Goal: Navigation & Orientation: Find specific page/section

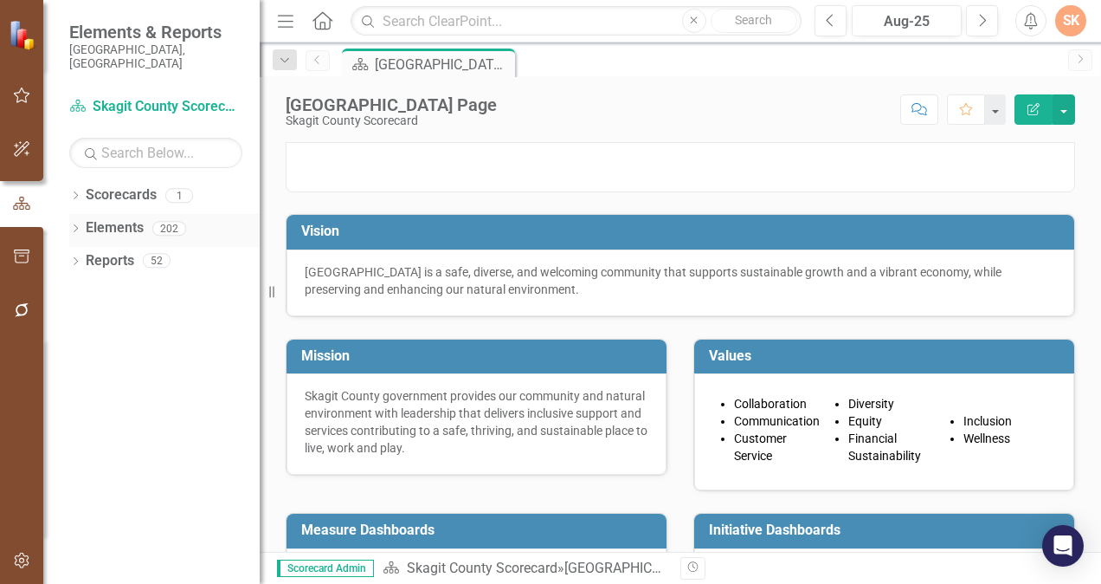
click at [118, 218] on link "Elements" at bounding box center [115, 228] width 58 height 20
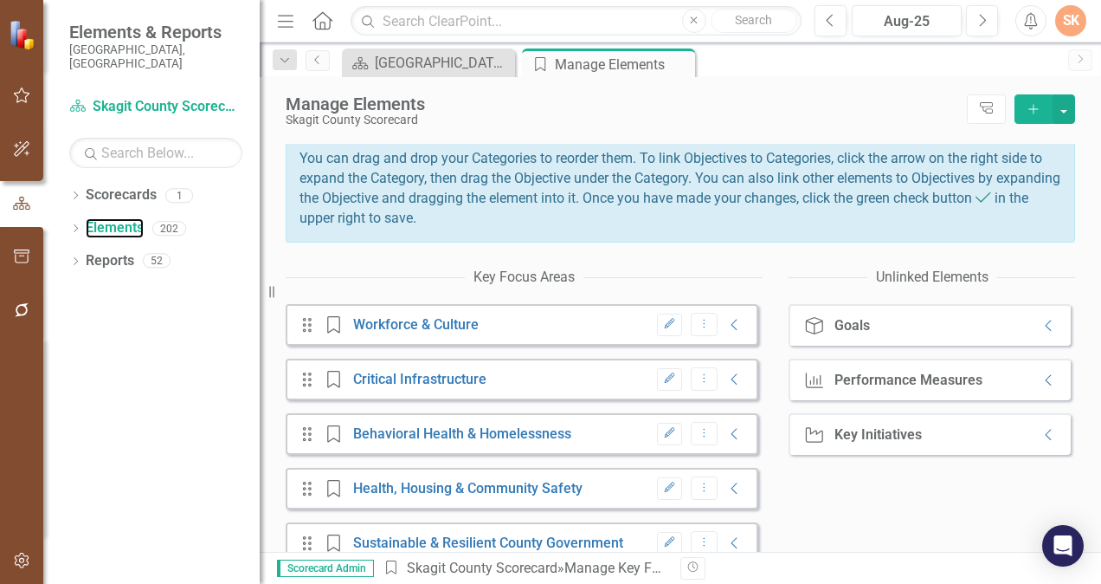
scroll to position [200, 0]
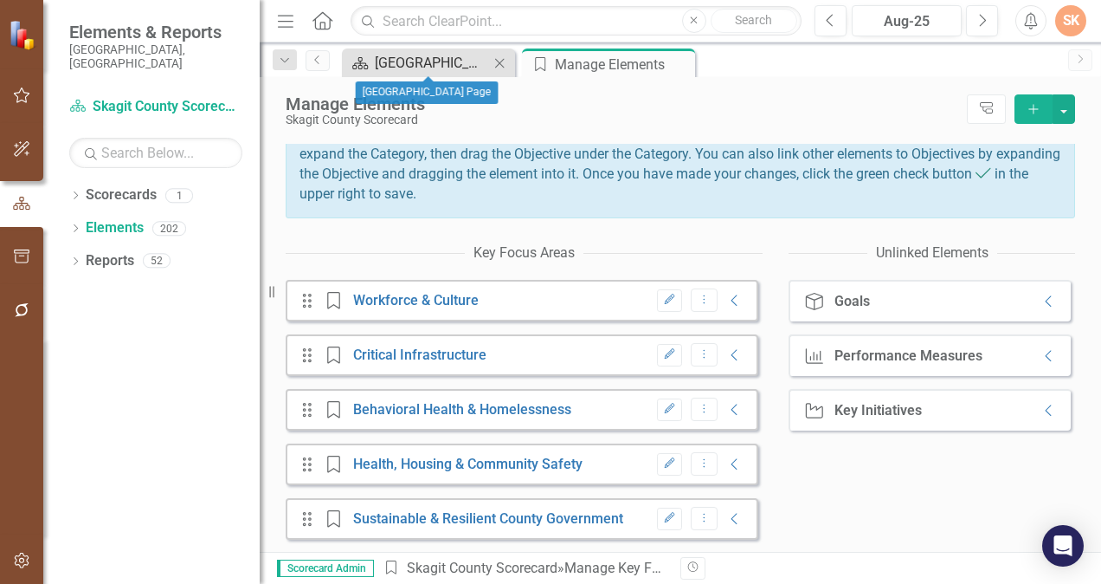
click at [444, 64] on div "[GEOGRAPHIC_DATA] Page" at bounding box center [432, 63] width 114 height 22
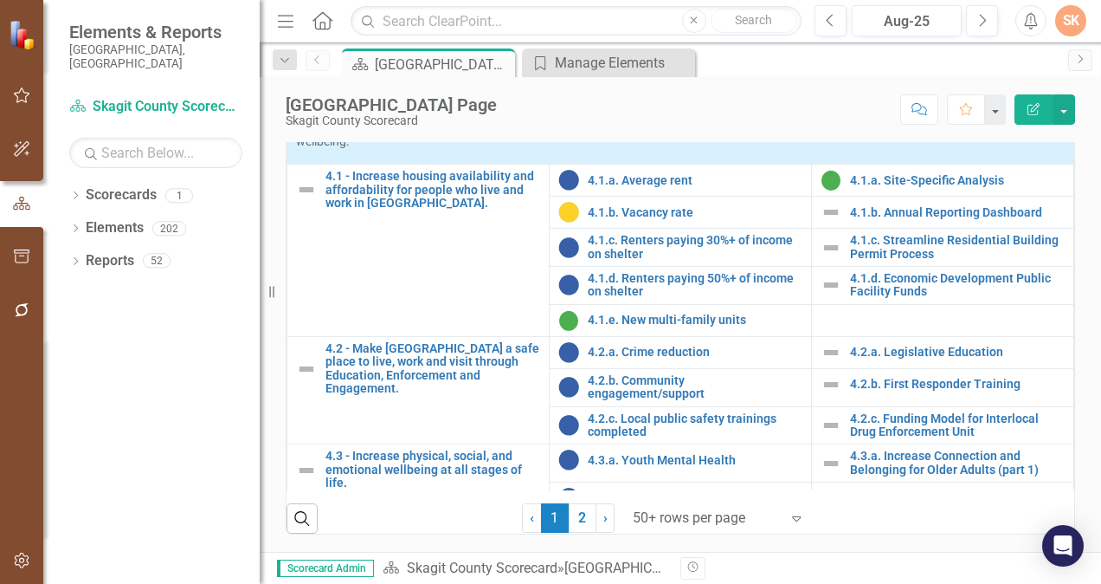
scroll to position [1770, 0]
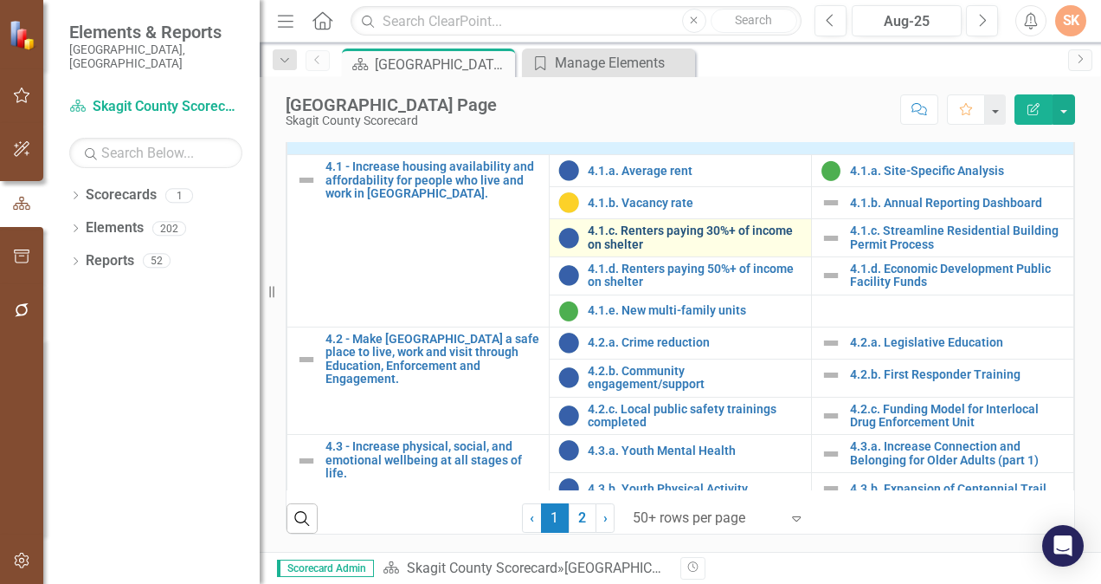
click at [642, 238] on link "4.1.c. Renters paying 30%+ of income on shelter" at bounding box center [695, 237] width 215 height 27
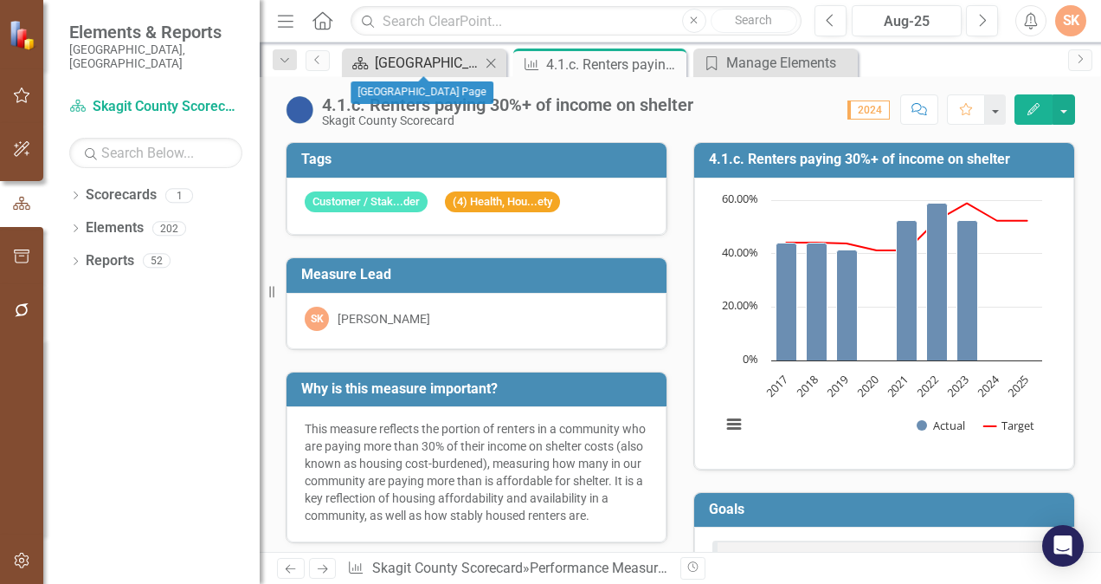
click at [376, 63] on div "[GEOGRAPHIC_DATA] Page" at bounding box center [428, 63] width 106 height 22
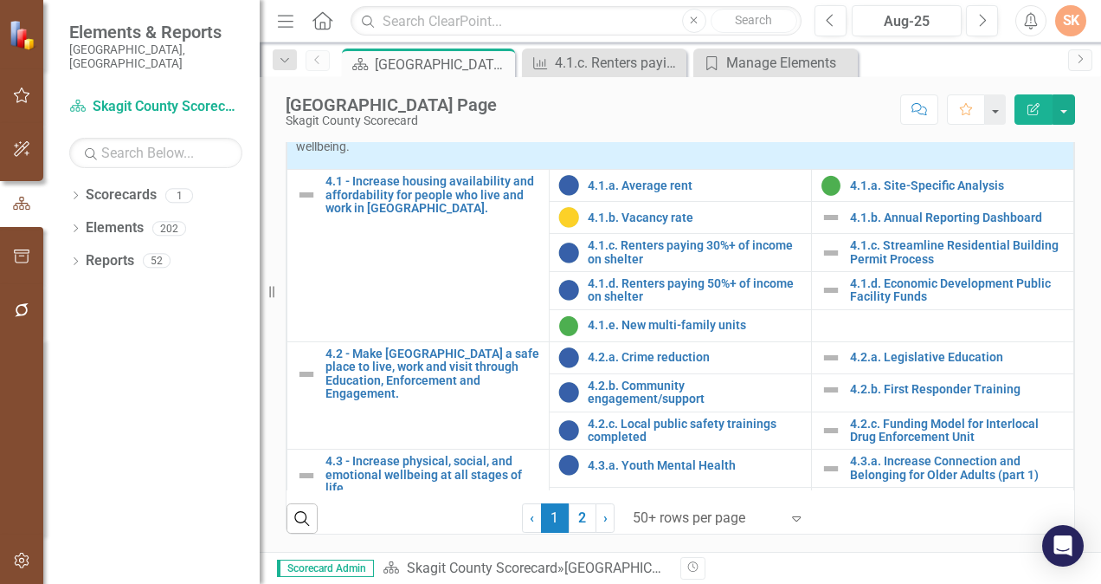
scroll to position [1757, 0]
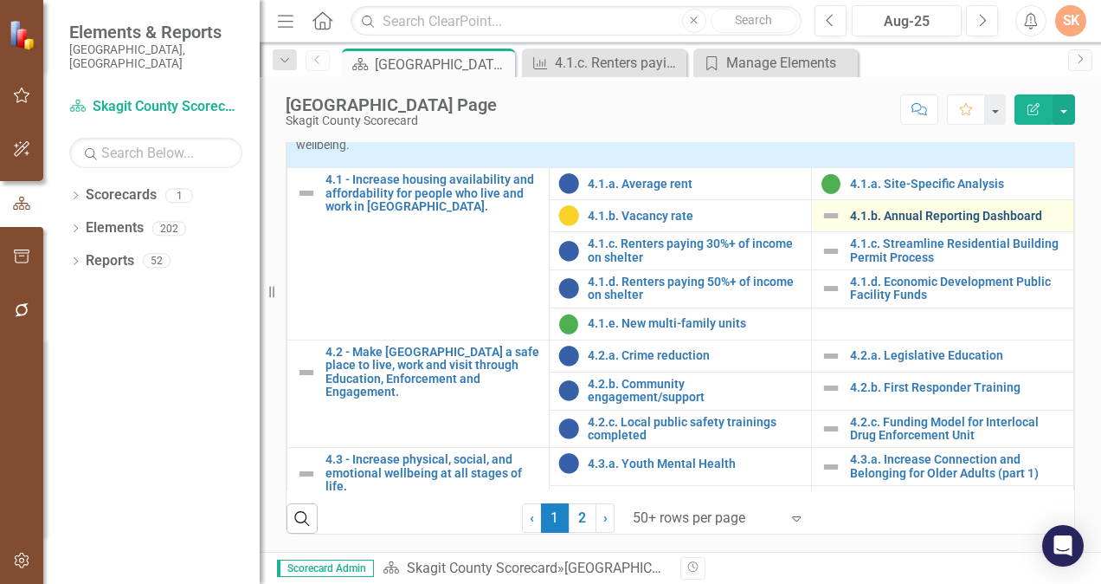
click at [932, 222] on link "4.1.b. Annual Reporting Dashboard" at bounding box center [957, 216] width 215 height 13
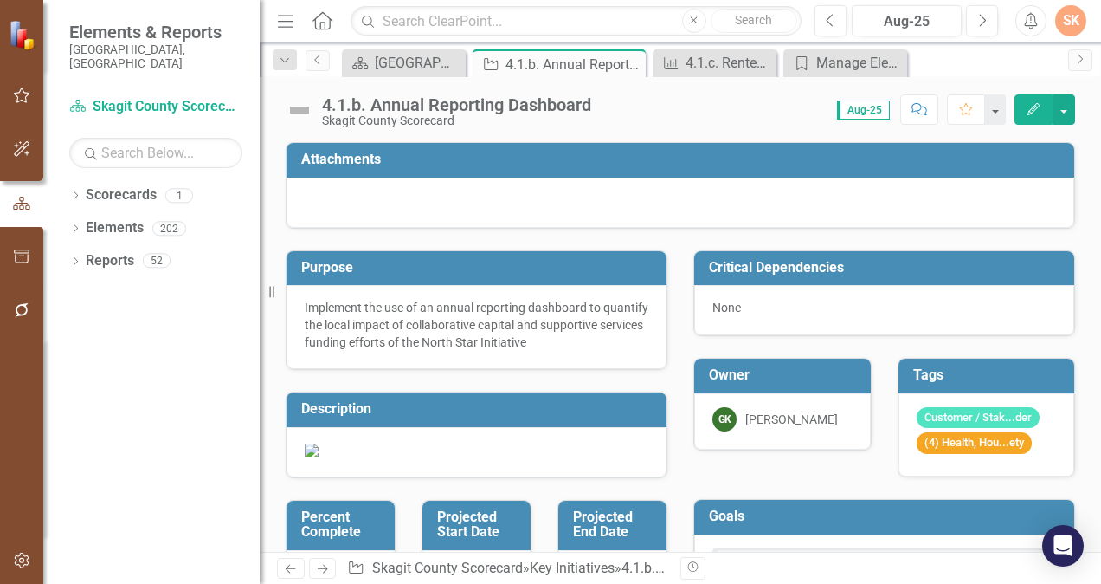
click at [300, 113] on img at bounding box center [300, 110] width 28 height 28
click at [357, 107] on div "4.1.b. Annual Reporting Dashboard" at bounding box center [456, 104] width 269 height 19
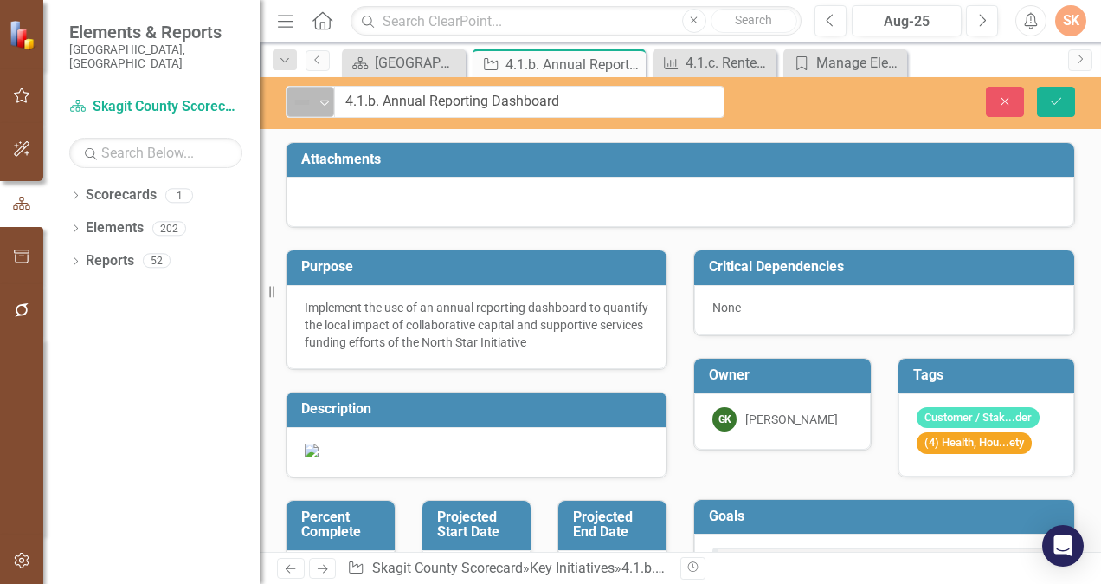
click at [327, 102] on icon "Expand" at bounding box center [324, 102] width 17 height 14
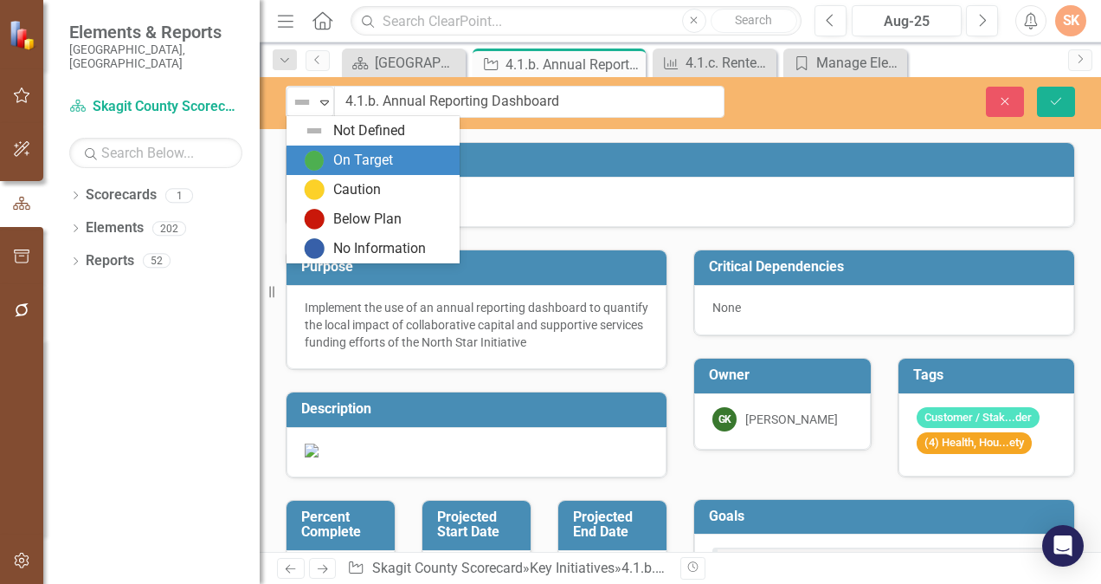
click at [329, 151] on div "On Target" at bounding box center [376, 160] width 145 height 21
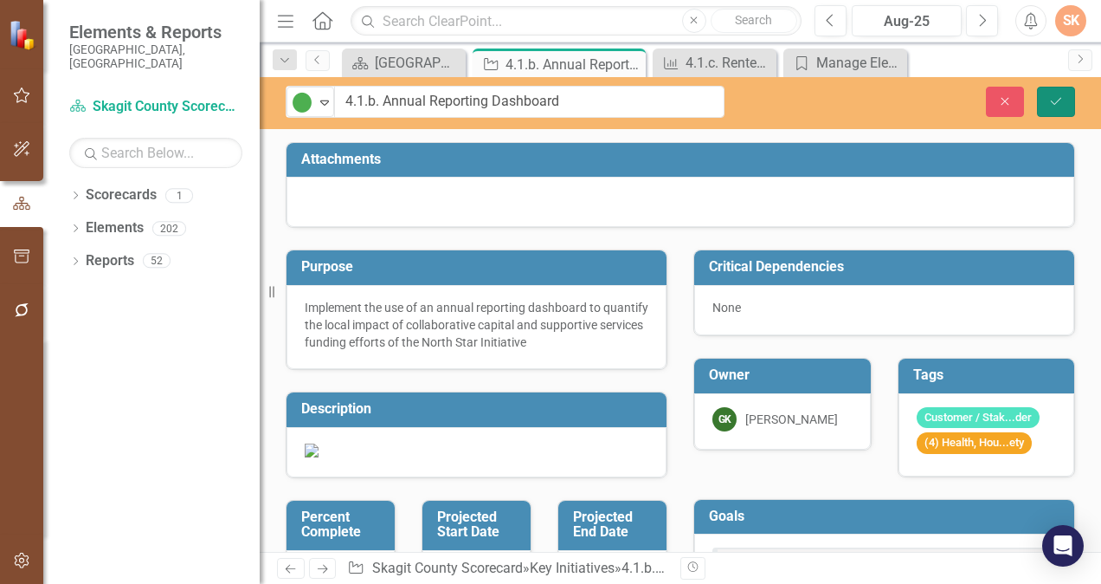
click at [1061, 93] on button "Save" at bounding box center [1056, 102] width 38 height 30
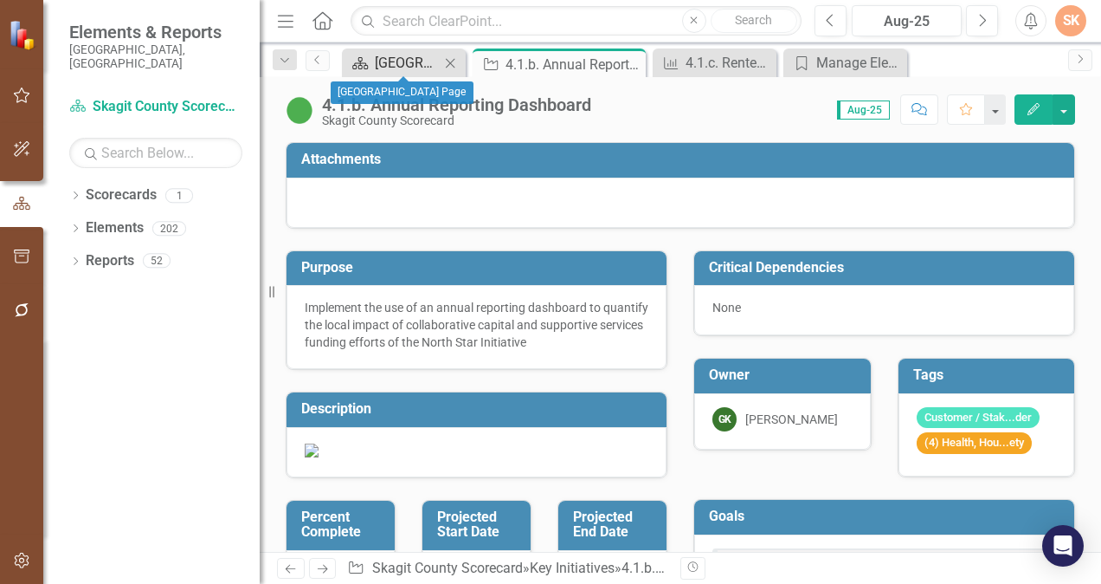
click at [397, 73] on div "[GEOGRAPHIC_DATA] Page" at bounding box center [407, 63] width 65 height 22
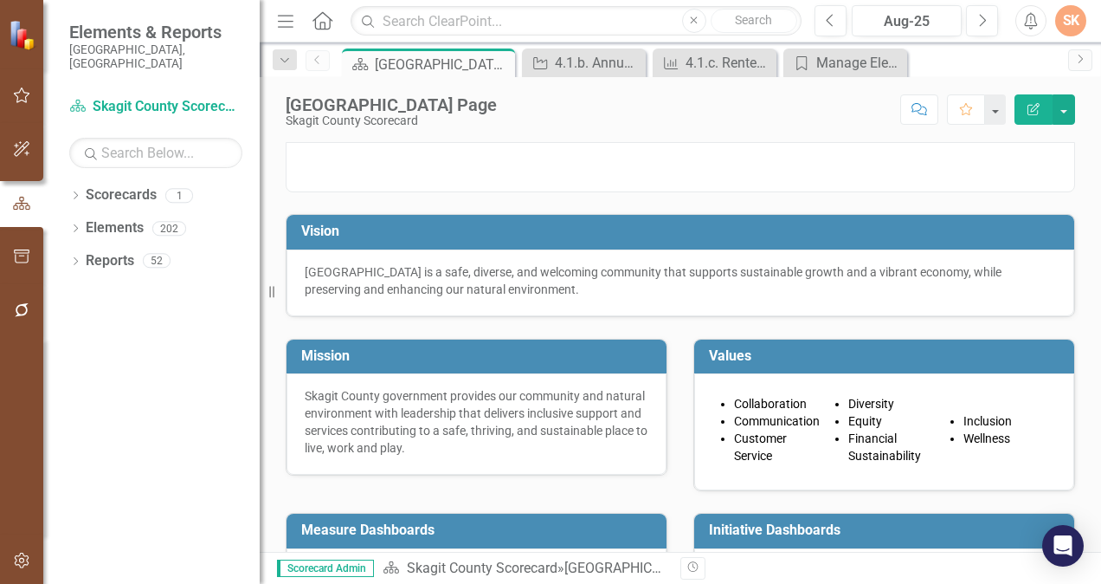
click at [1070, 192] on div at bounding box center [681, 156] width 816 height 72
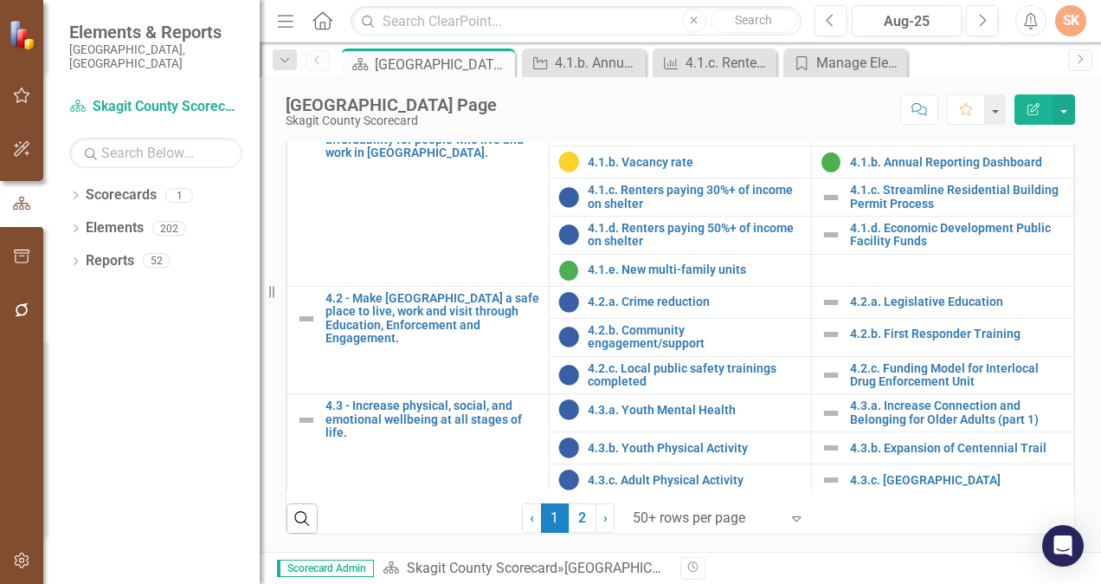
scroll to position [1816, 0]
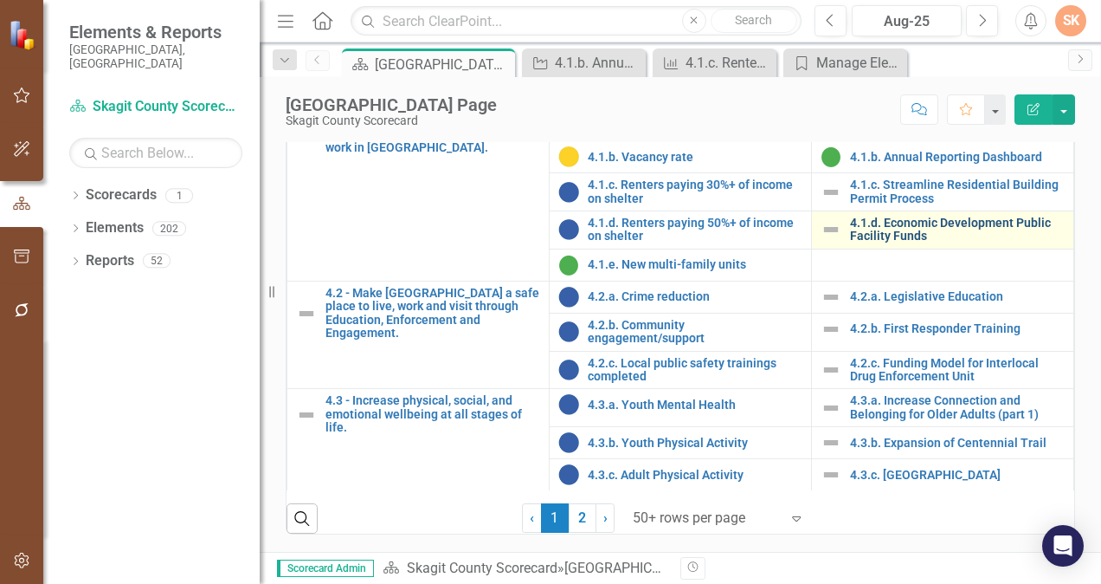
click at [881, 232] on link "4.1.d. Economic Development Public Facility Funds" at bounding box center [957, 229] width 215 height 27
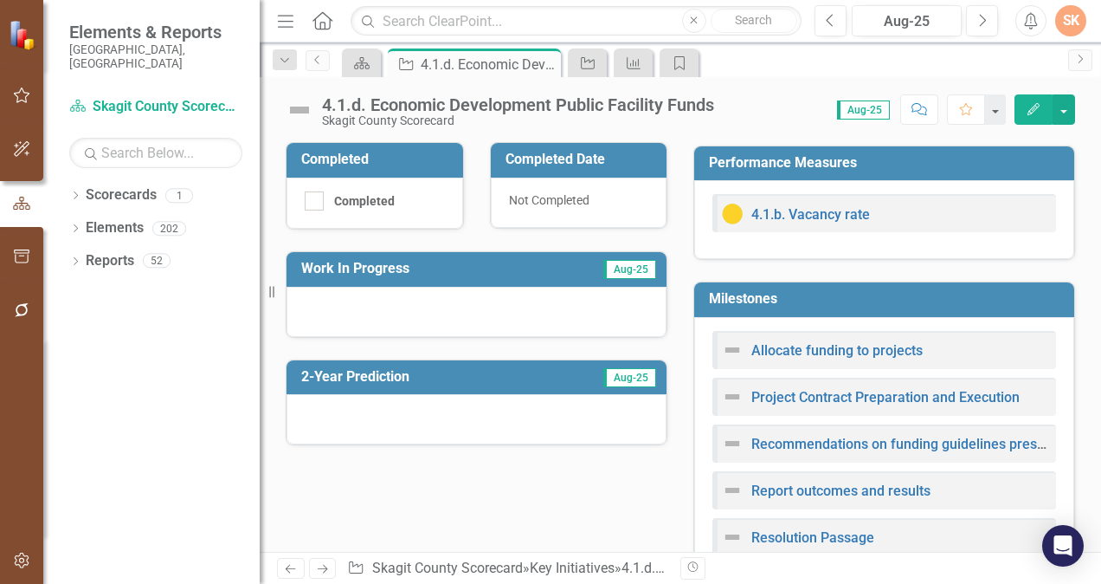
scroll to position [351, 0]
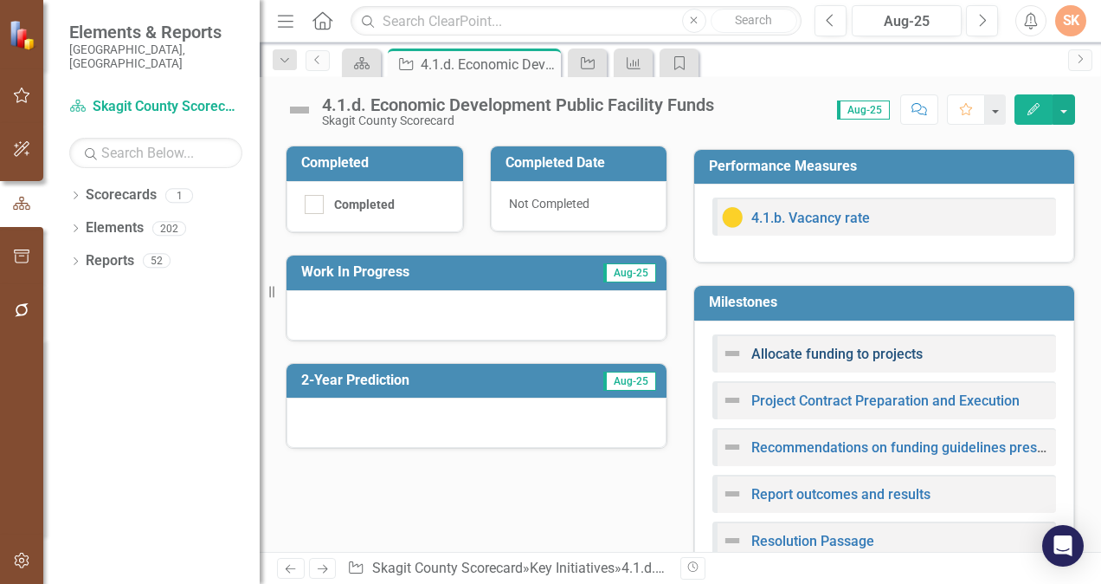
click at [867, 351] on link "Allocate funding to projects" at bounding box center [836, 353] width 171 height 16
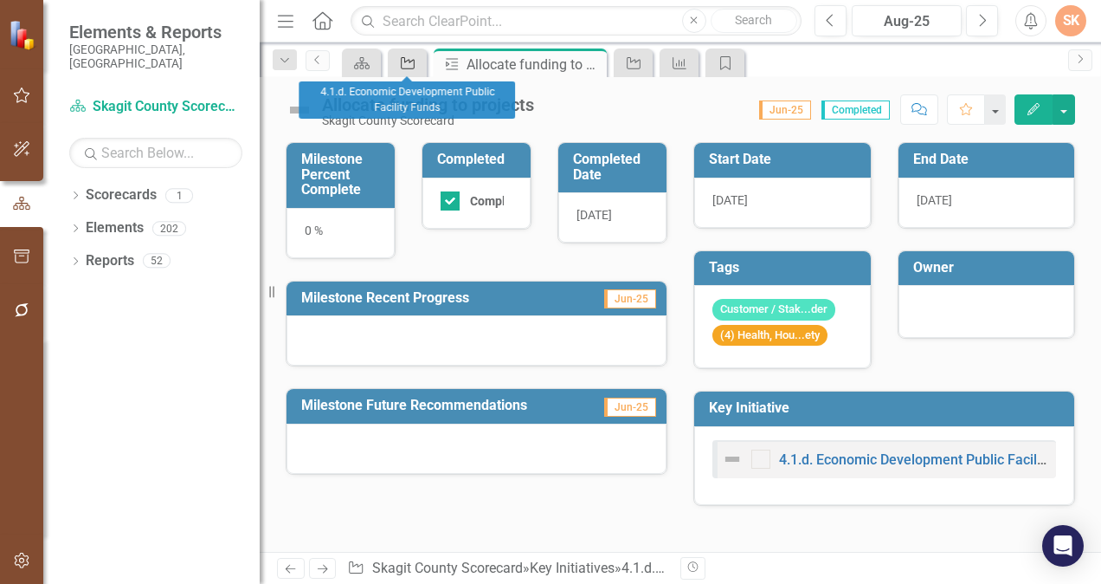
click at [409, 55] on div "Key Initiative" at bounding box center [404, 63] width 24 height 22
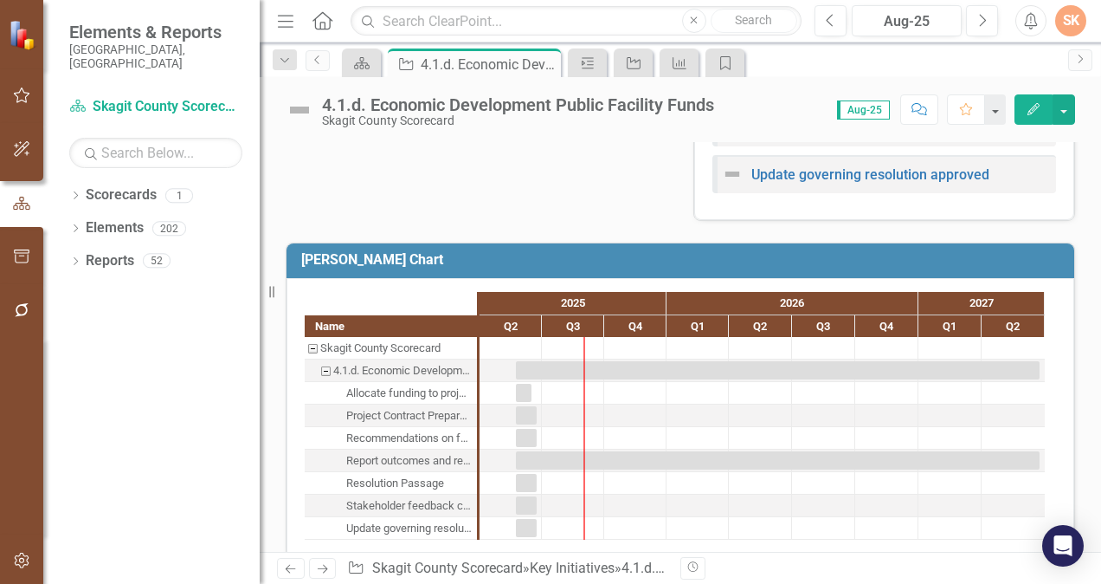
scroll to position [828, 0]
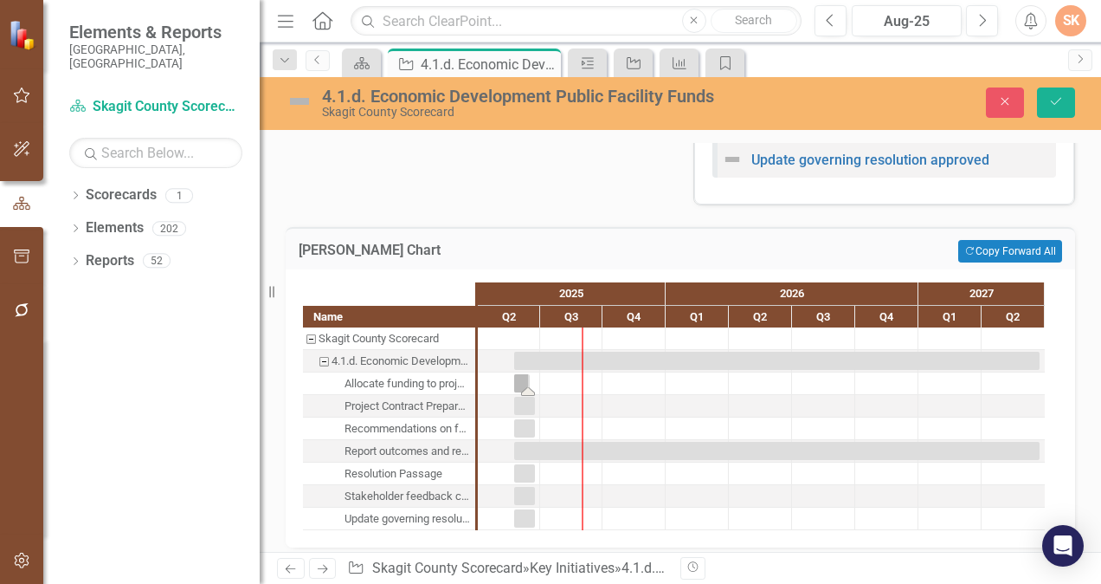
drag, startPoint x: 526, startPoint y: 388, endPoint x: 538, endPoint y: 388, distance: 11.3
drag, startPoint x: 528, startPoint y: 386, endPoint x: 538, endPoint y: 386, distance: 9.5
click at [1055, 99] on icon "Save" at bounding box center [1056, 101] width 16 height 12
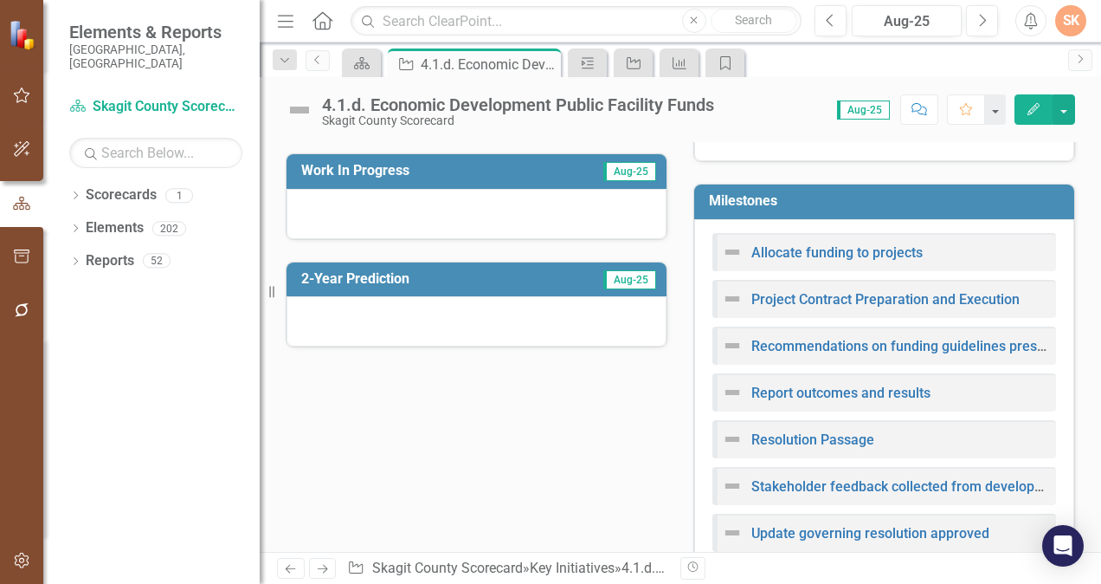
scroll to position [461, 0]
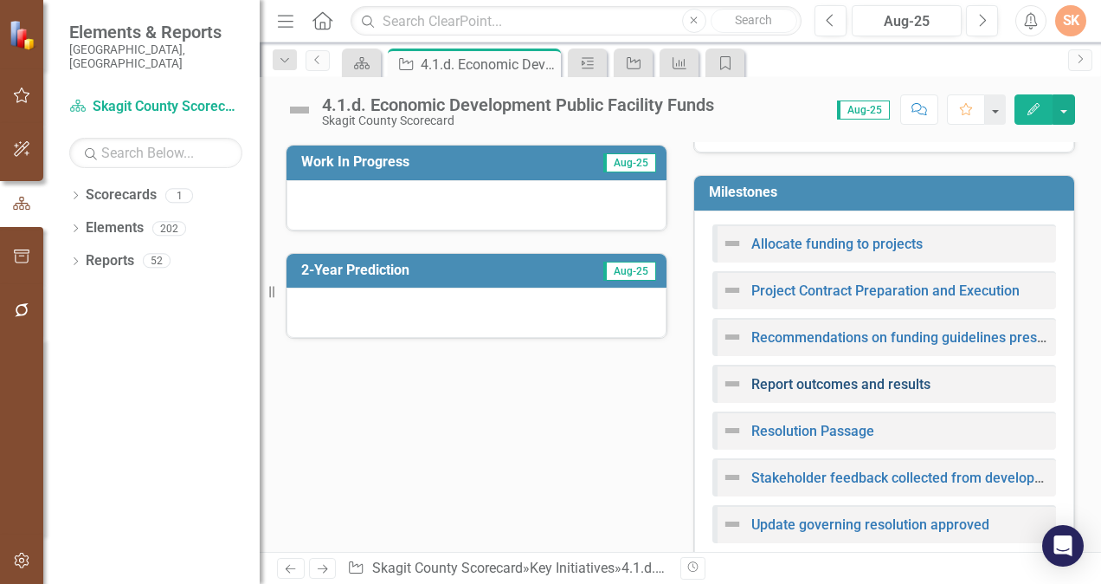
click at [893, 377] on link "Report outcomes and results" at bounding box center [840, 384] width 179 height 16
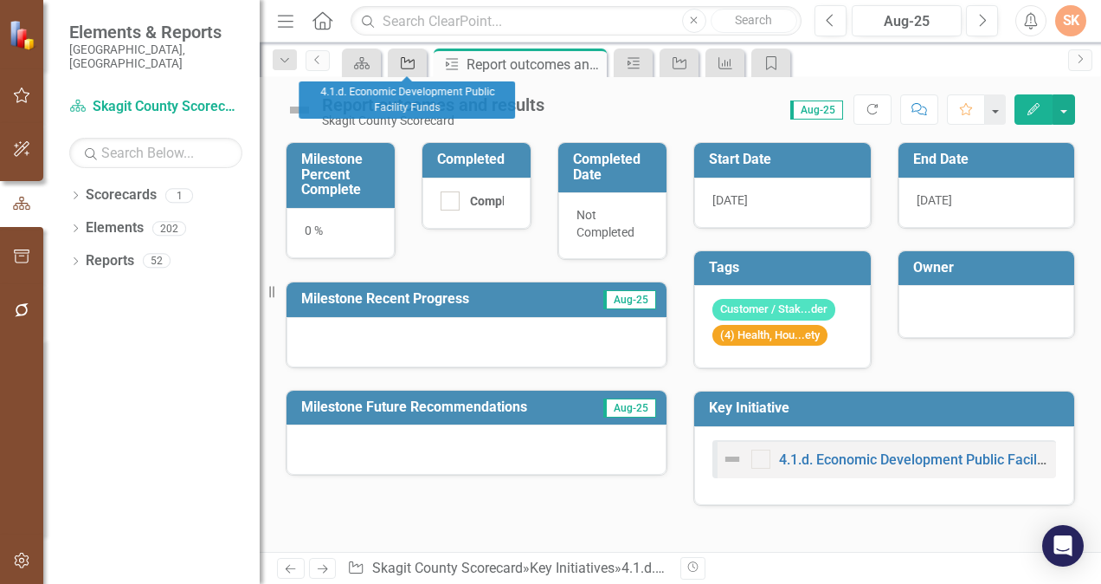
click at [405, 69] on icon "Key Initiative" at bounding box center [407, 63] width 17 height 14
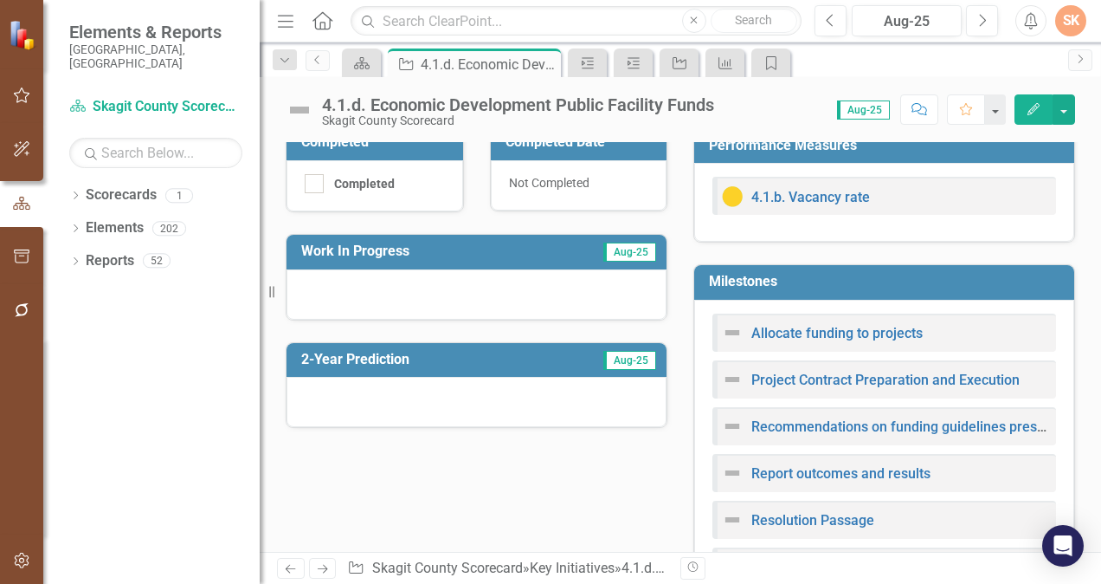
scroll to position [350, 0]
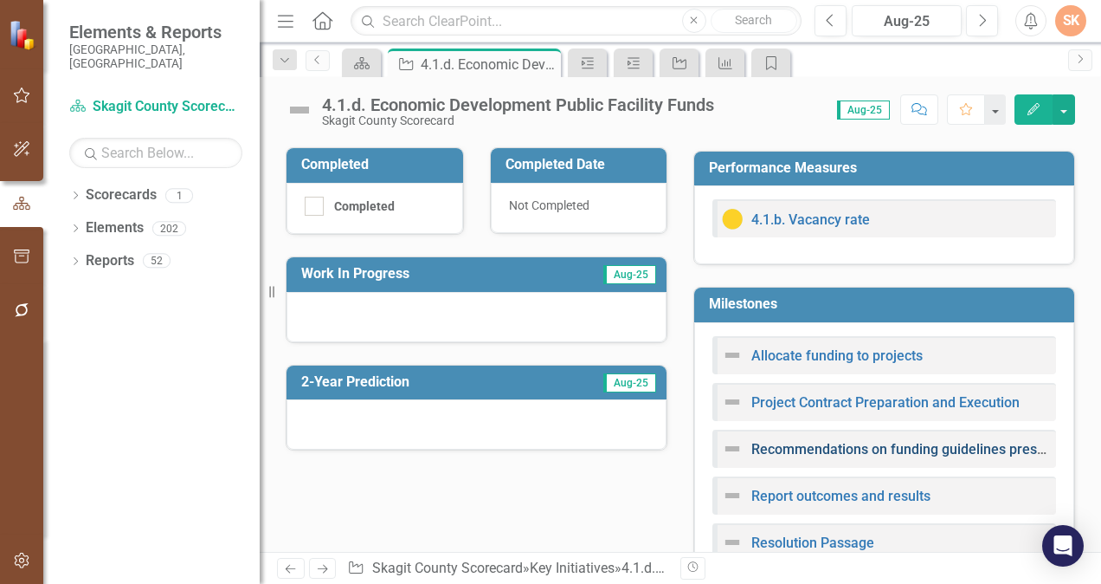
click at [940, 441] on link "Recommendations on funding guidelines presented to BoCC" at bounding box center [938, 449] width 374 height 16
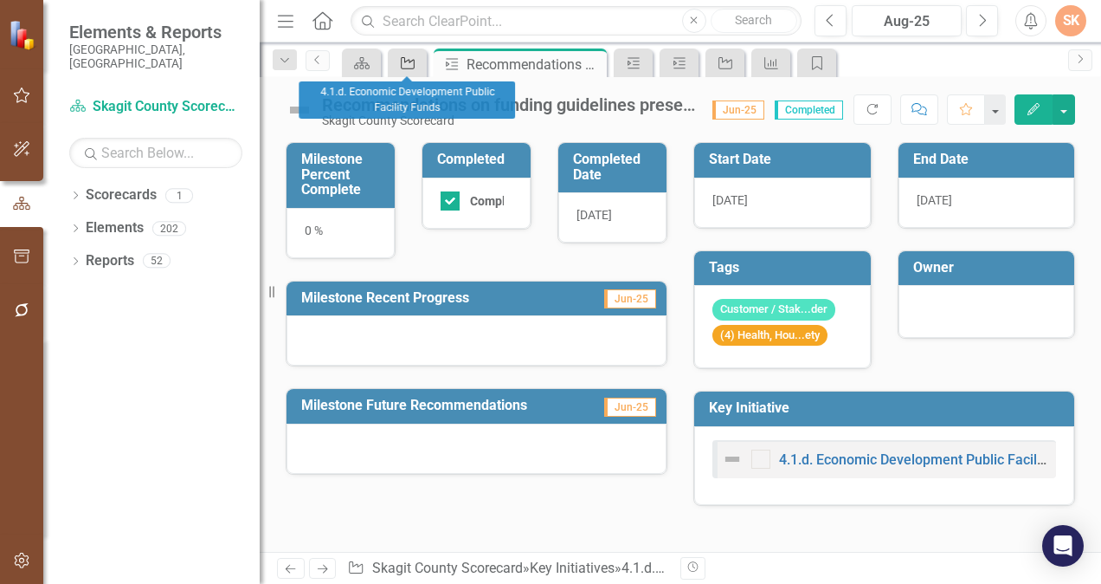
click at [403, 67] on icon "Key Initiative" at bounding box center [407, 63] width 17 height 14
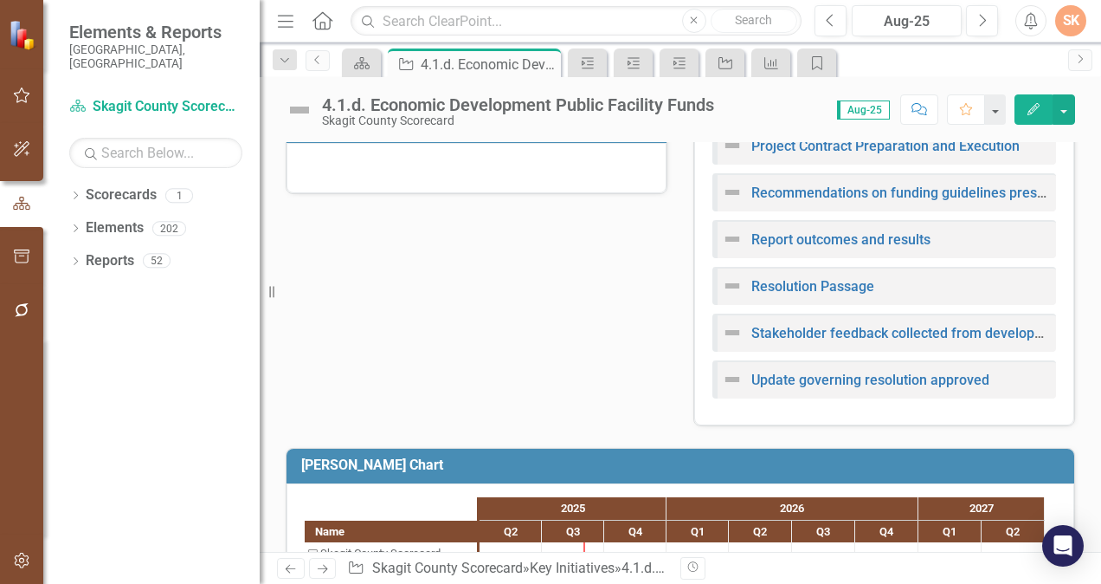
scroll to position [828, 0]
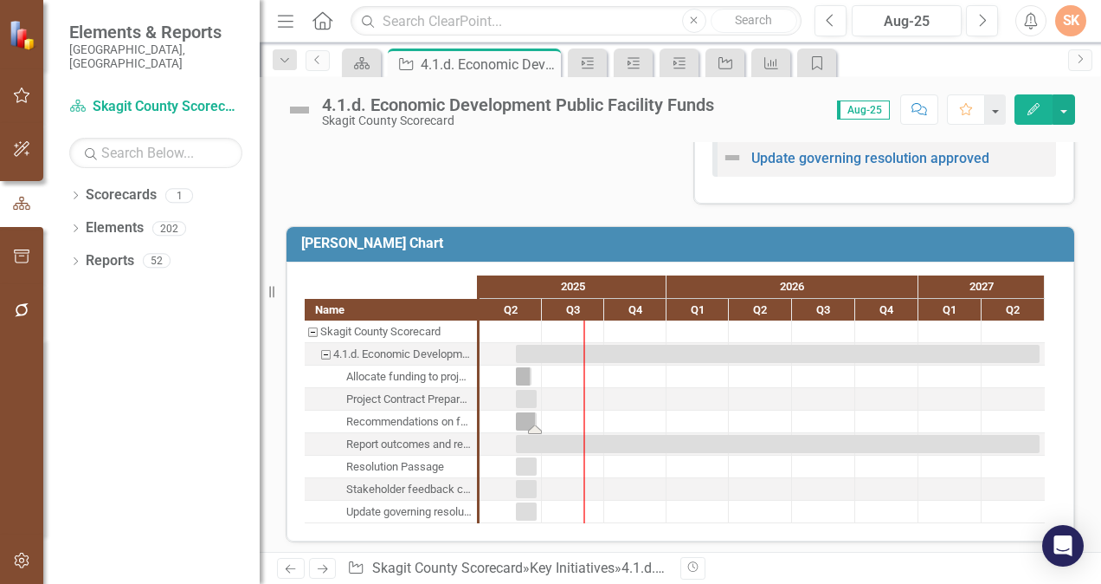
drag, startPoint x: 516, startPoint y: 424, endPoint x: 549, endPoint y: 424, distance: 32.9
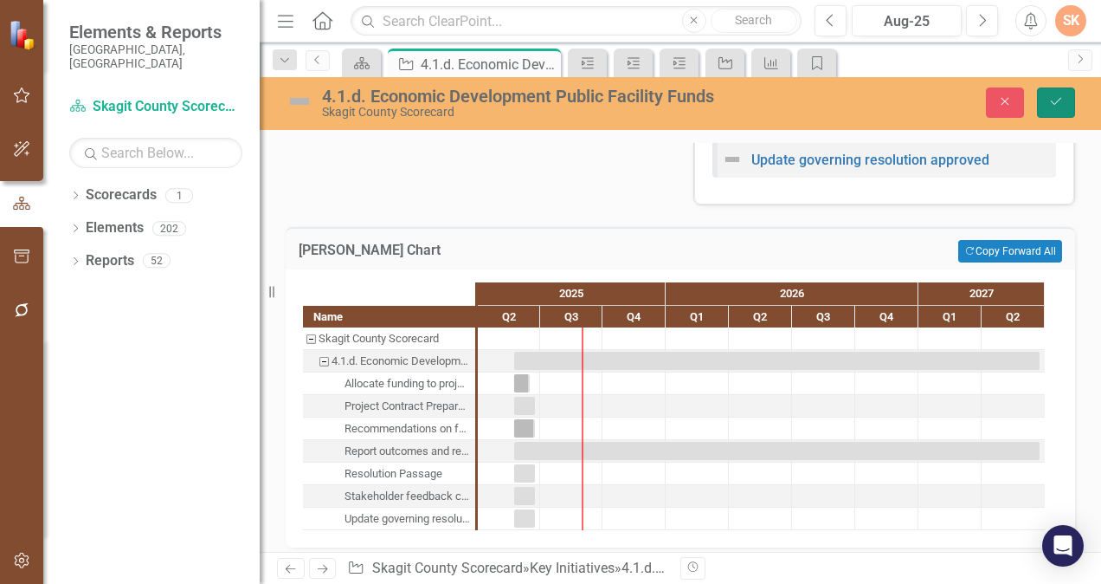
click at [1063, 106] on icon "Save" at bounding box center [1056, 101] width 16 height 12
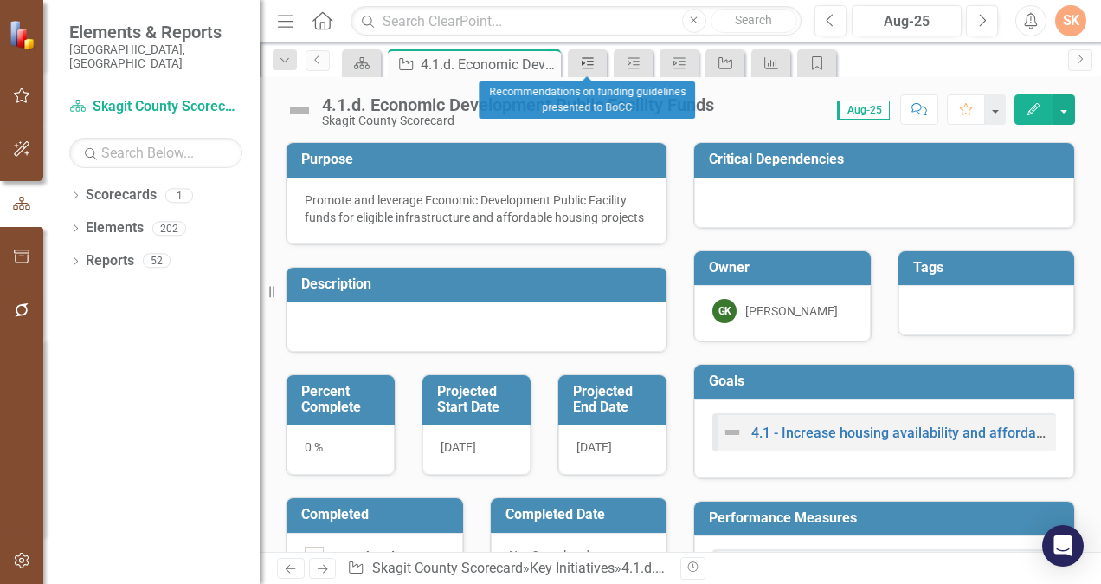
click at [590, 66] on icon "Milestone" at bounding box center [587, 63] width 17 height 14
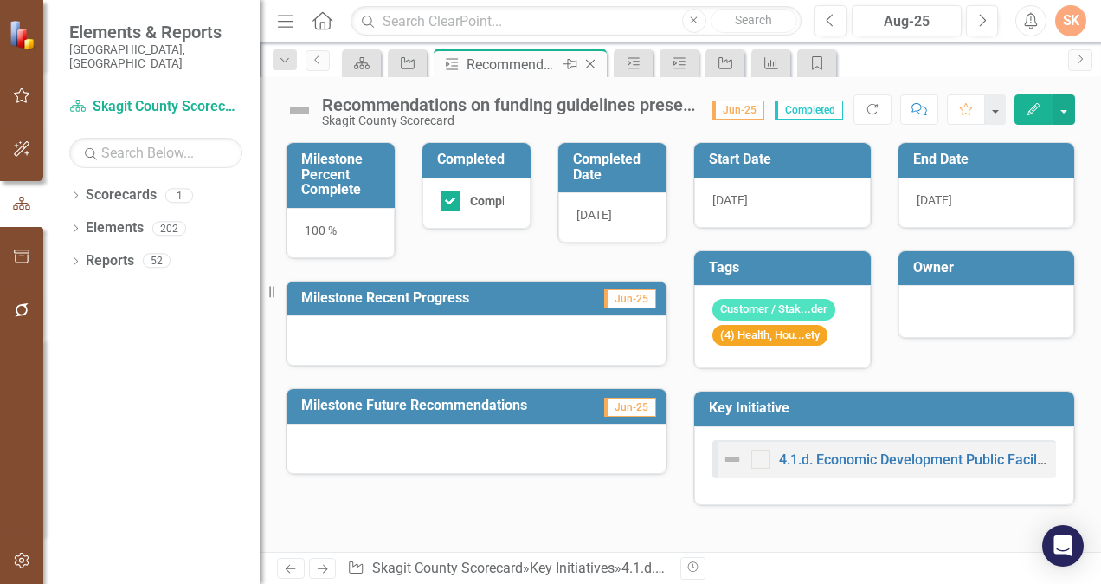
click at [596, 62] on icon "Close" at bounding box center [590, 64] width 17 height 14
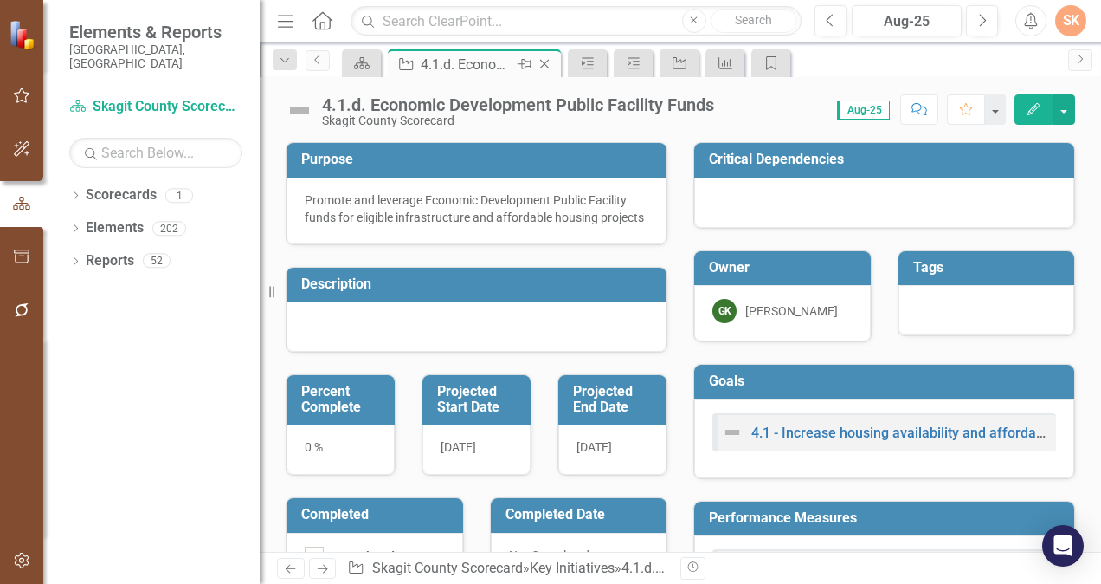
click at [544, 62] on icon at bounding box center [545, 65] width 10 height 10
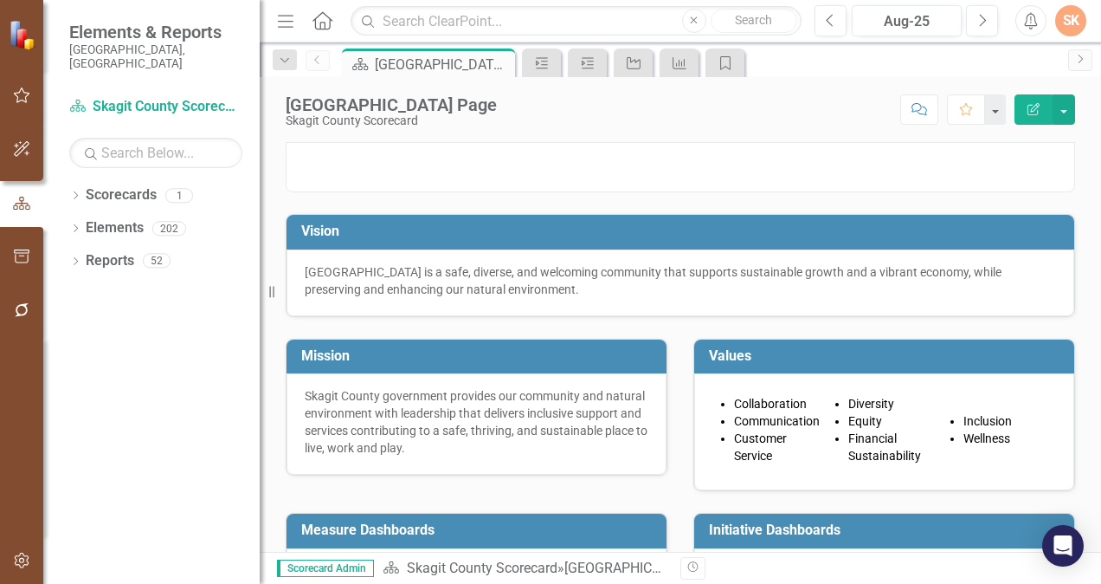
click at [590, 126] on div "Skagit County Landing Page Skagit County Scorecard Score: N/A Aug-25 Completed …" at bounding box center [680, 103] width 841 height 52
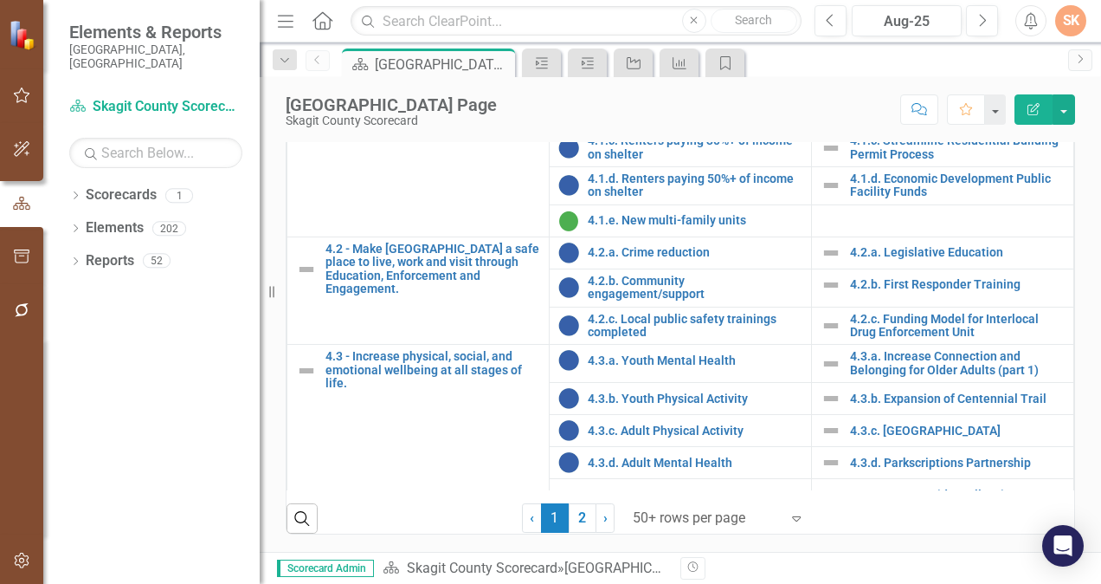
scroll to position [1854, 0]
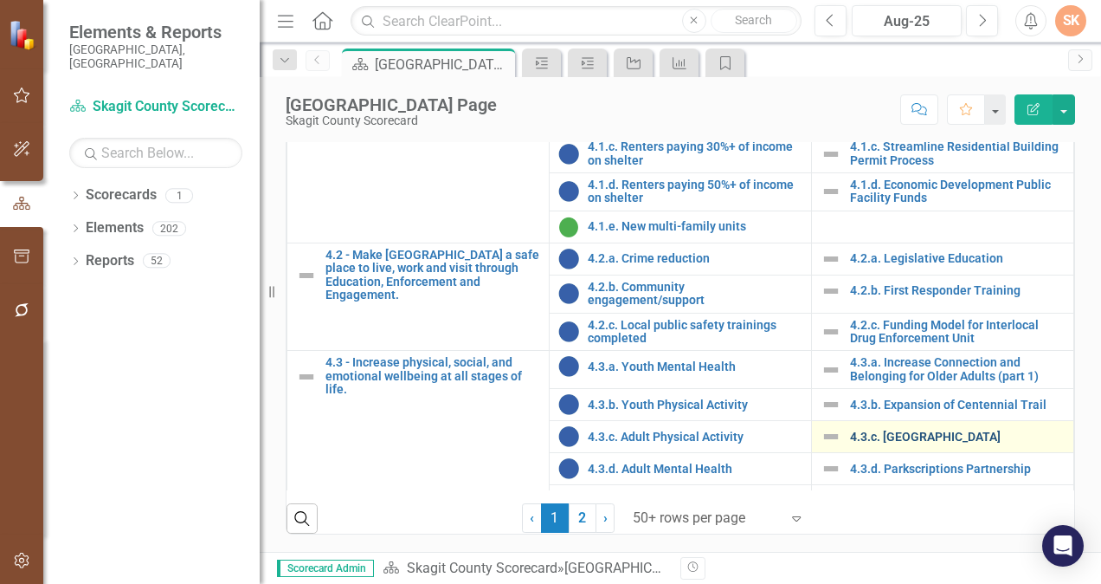
click at [863, 443] on link "4.3.c. [GEOGRAPHIC_DATA]" at bounding box center [957, 436] width 215 height 13
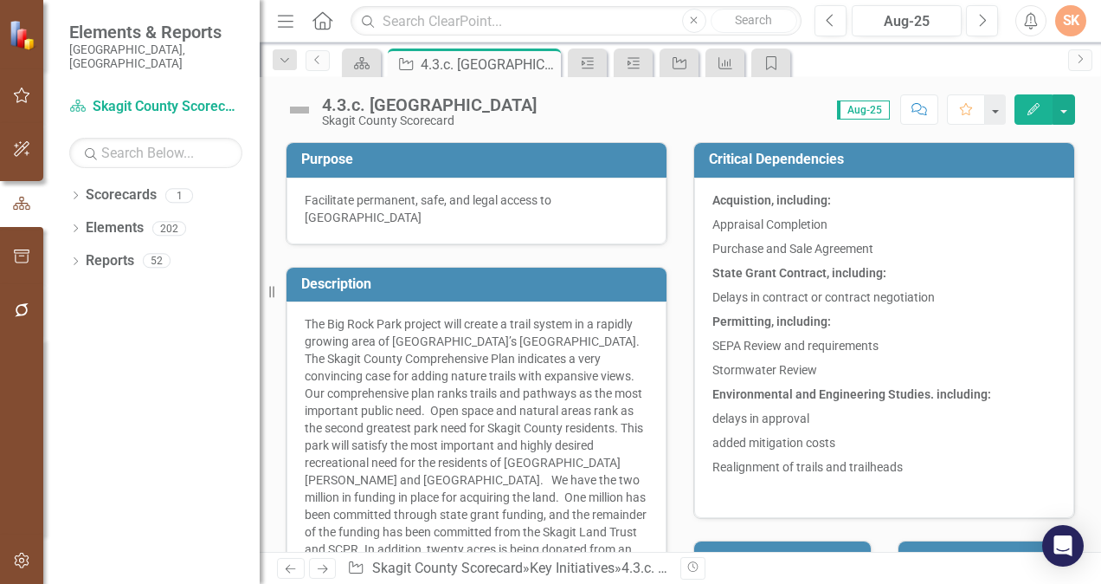
click at [762, 116] on div "Score: 0.00 Aug-25 Completed Comment Favorite Edit" at bounding box center [810, 108] width 530 height 29
click at [547, 118] on div "Score: 0.00 Aug-25 Completed Comment Favorite Edit" at bounding box center [810, 108] width 530 height 29
click at [545, 62] on icon at bounding box center [545, 65] width 10 height 10
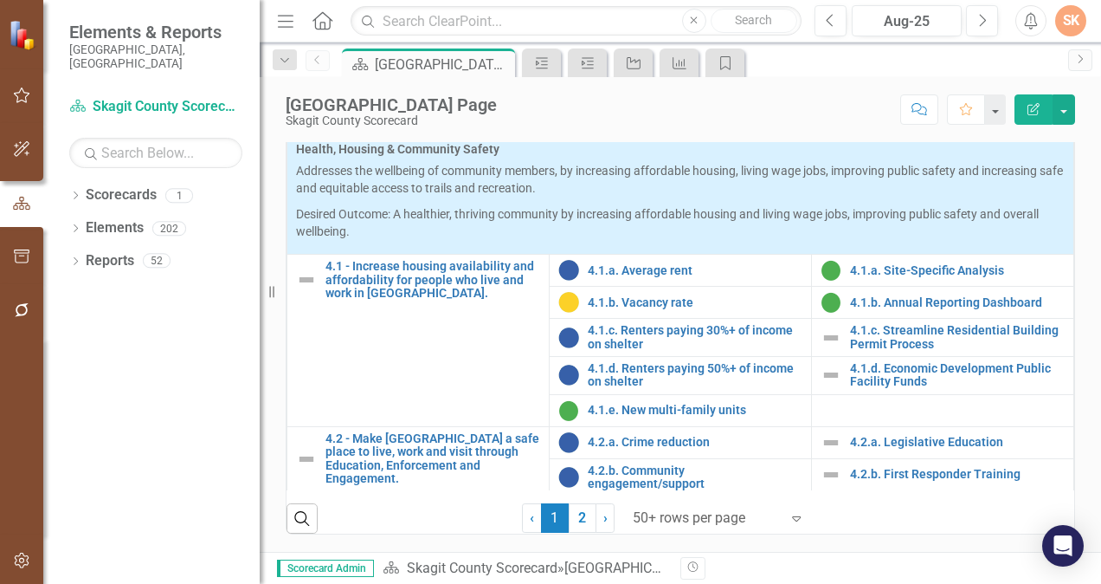
scroll to position [1659, 0]
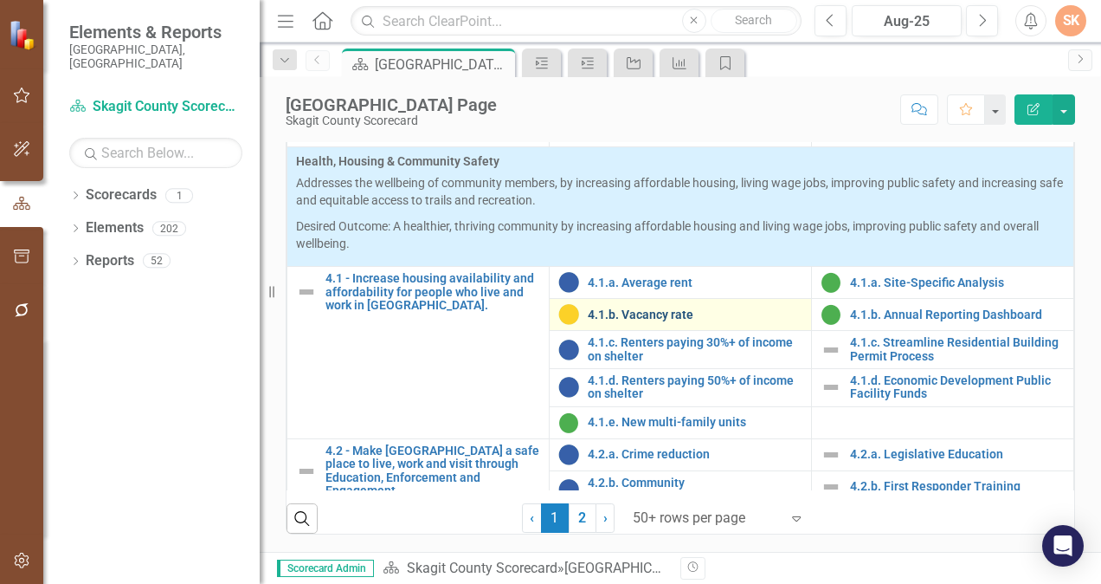
click at [674, 321] on link "4.1.b. Vacancy rate" at bounding box center [695, 314] width 215 height 13
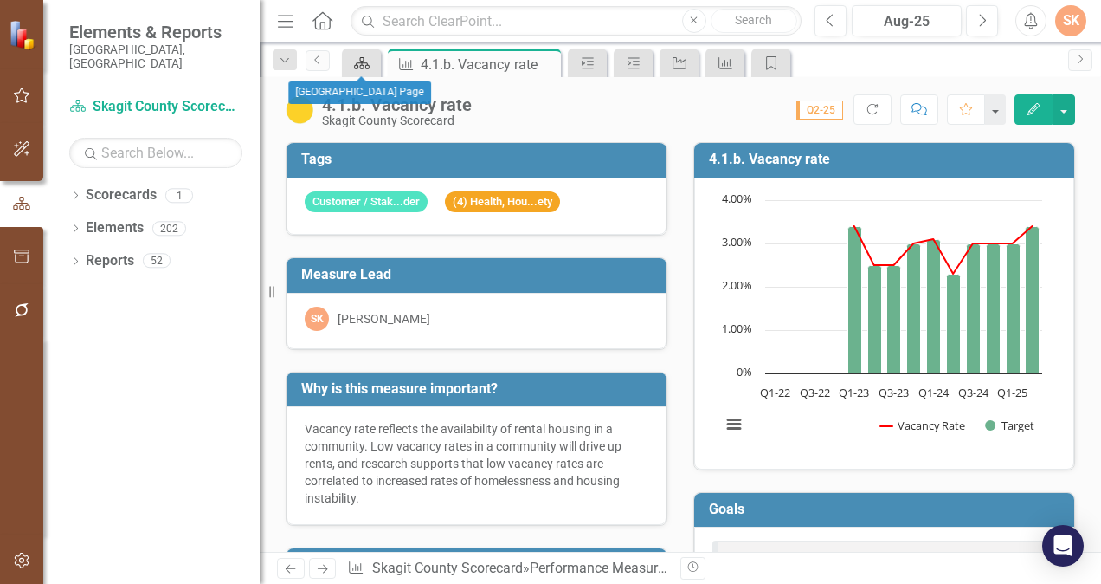
click at [364, 68] on icon "Scorecard" at bounding box center [361, 63] width 17 height 14
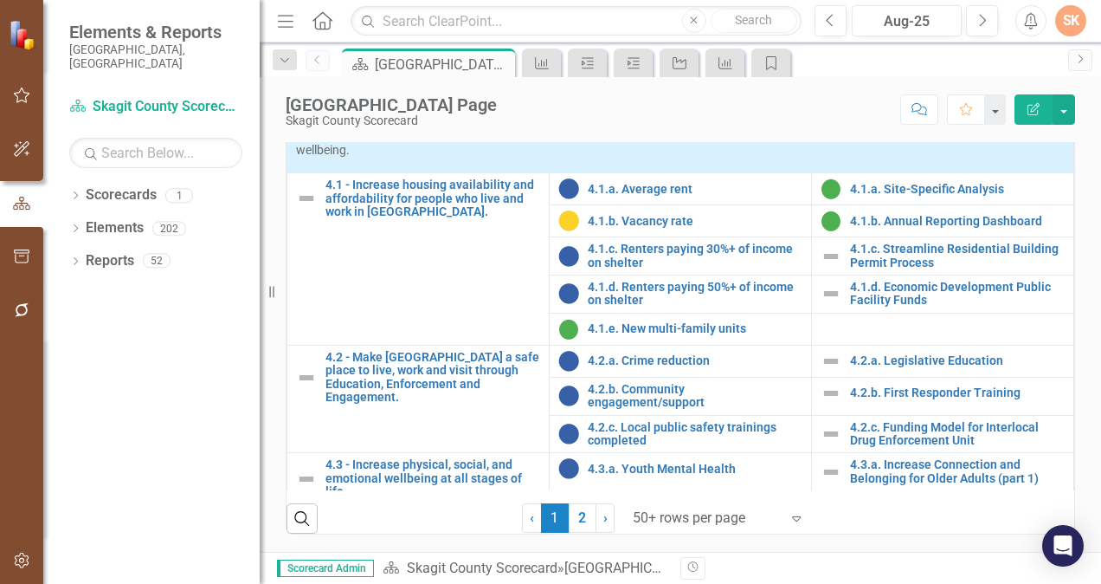
scroll to position [1773, 0]
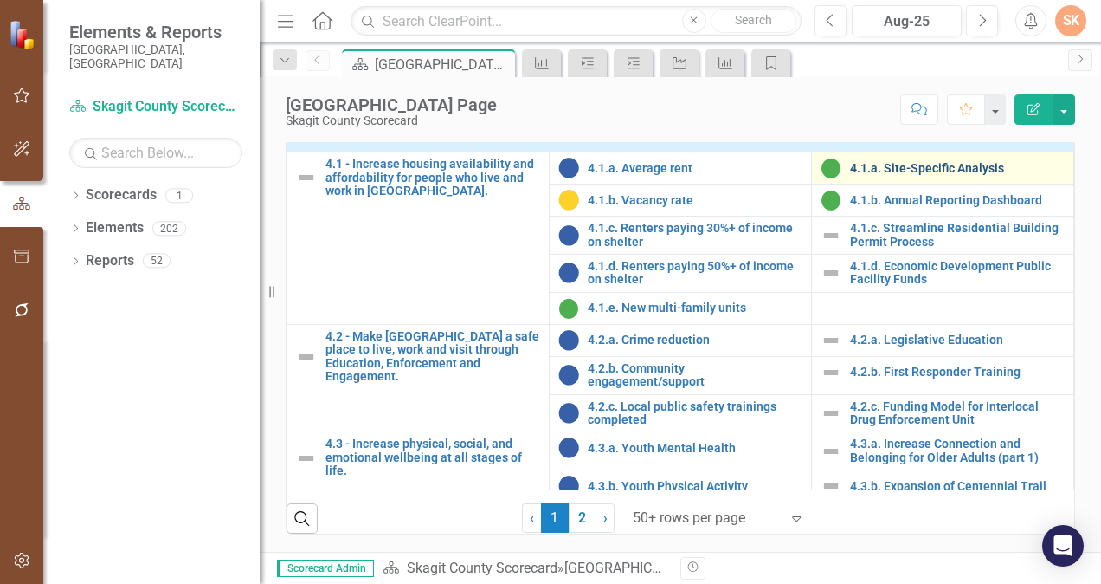
click at [933, 175] on link "4.1.a. Site-Specific Analysis" at bounding box center [957, 168] width 215 height 13
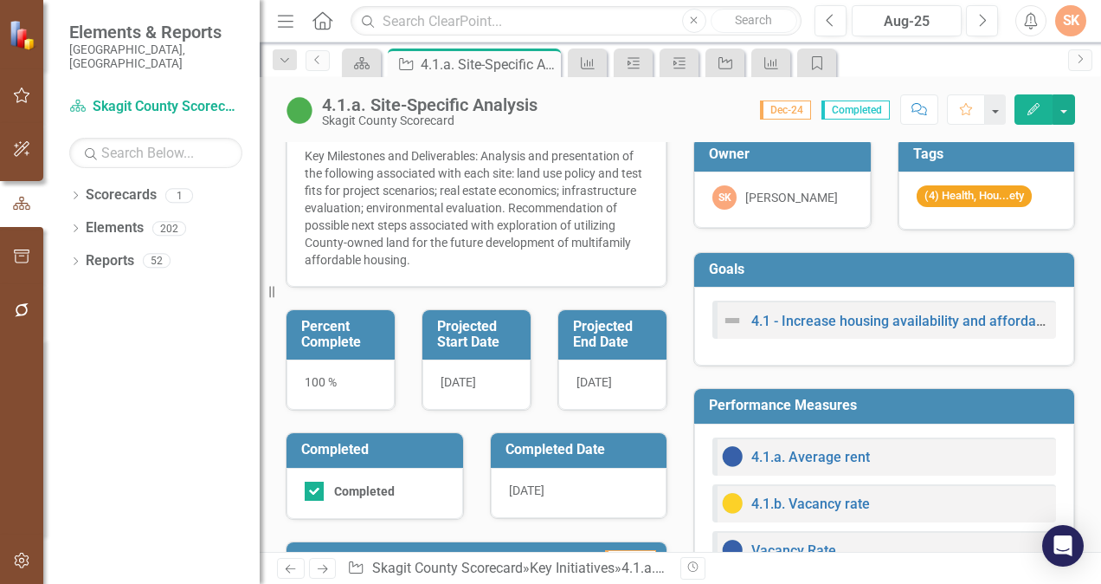
scroll to position [190, 0]
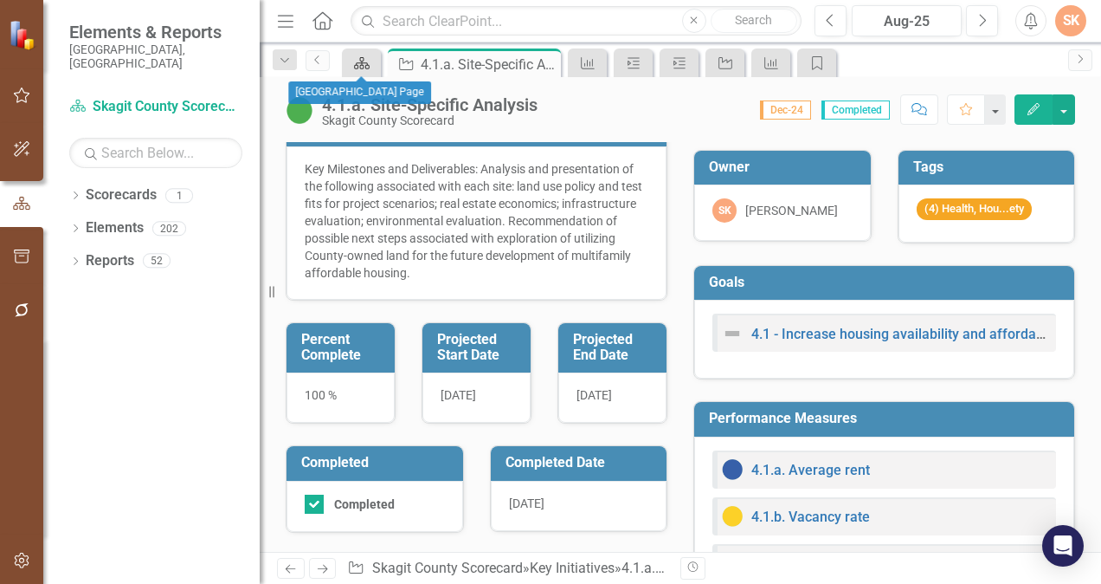
click at [361, 55] on div "Scorecard" at bounding box center [358, 63] width 24 height 22
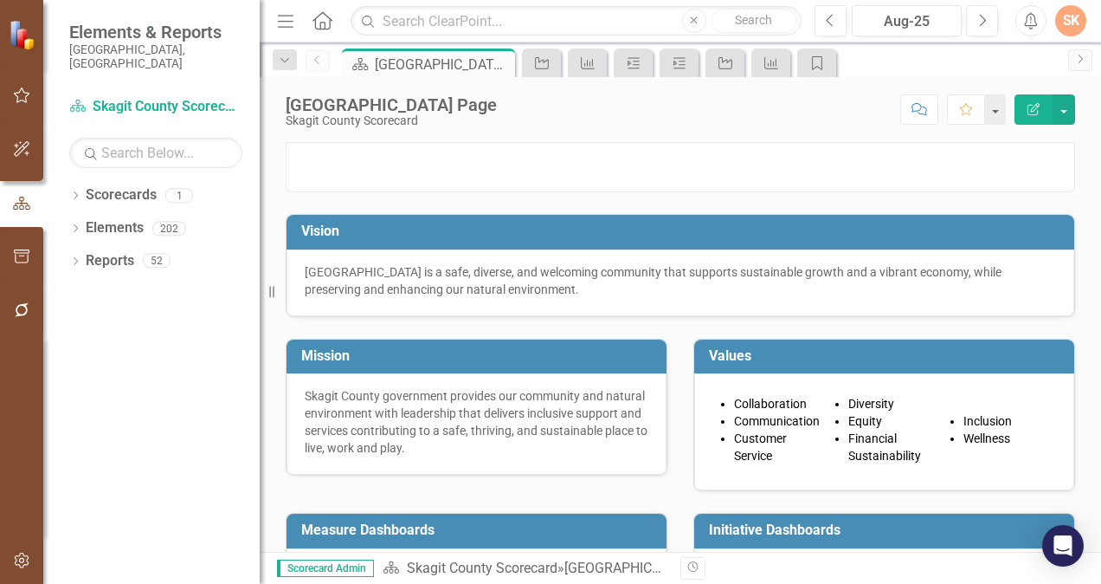
click at [1075, 192] on div at bounding box center [681, 156] width 816 height 72
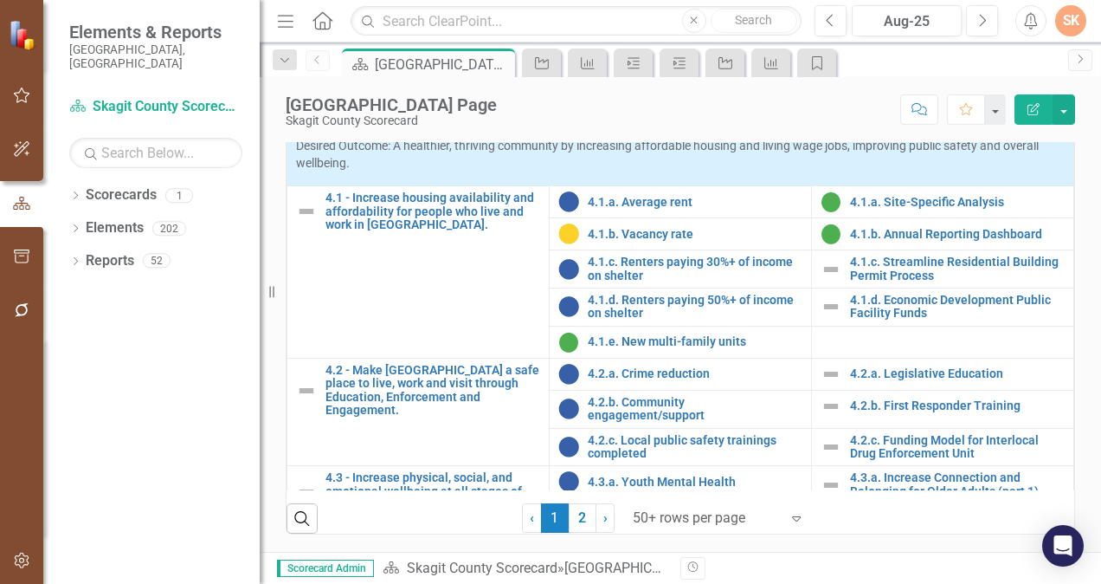
scroll to position [1749, 0]
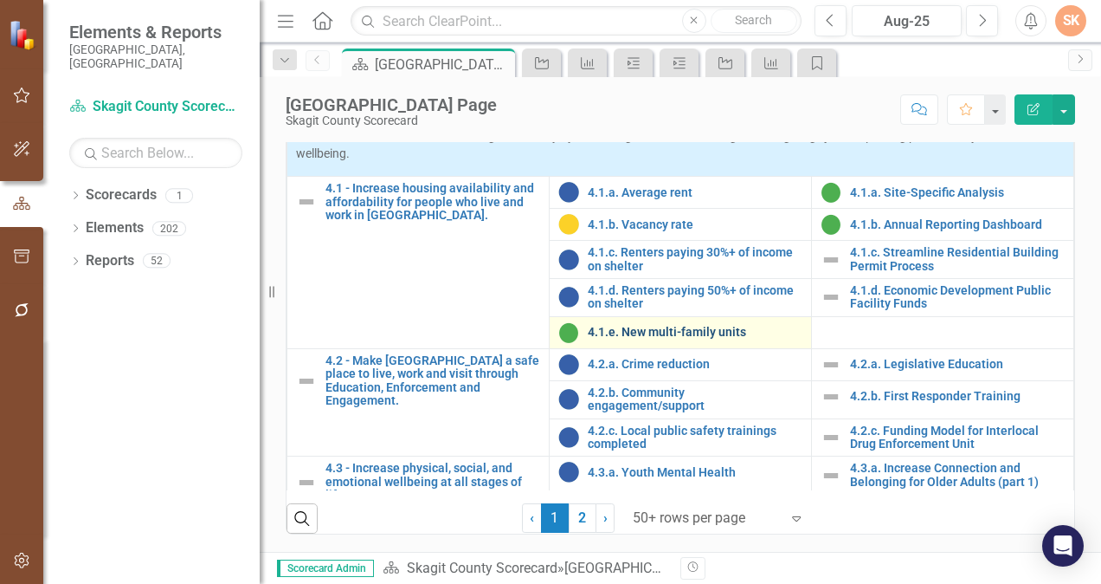
click at [650, 332] on link "4.1.e. New multi-family units" at bounding box center [695, 332] width 215 height 13
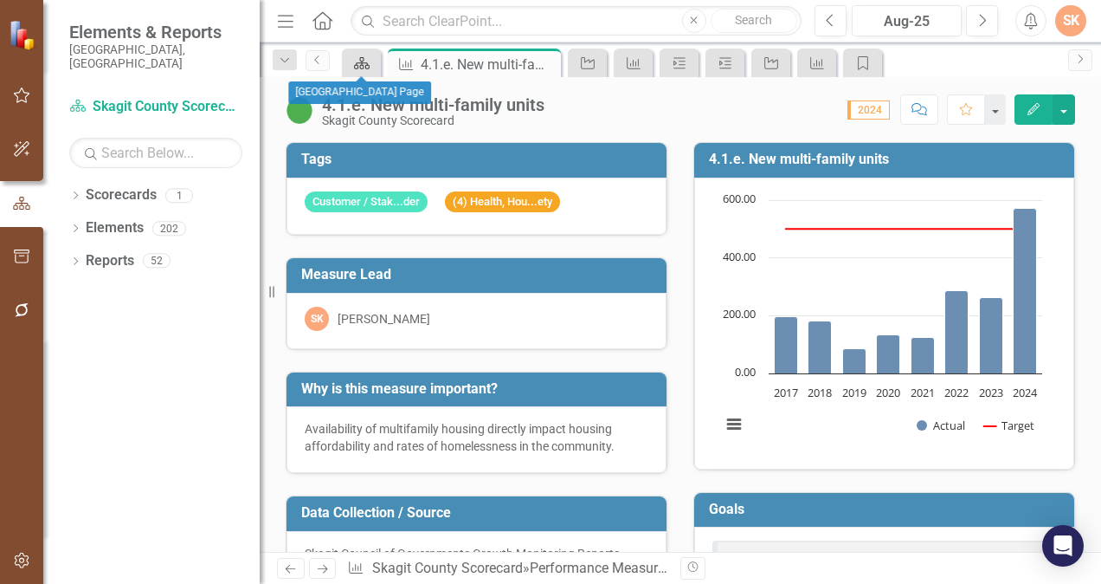
click at [364, 61] on icon "Scorecard" at bounding box center [361, 63] width 17 height 14
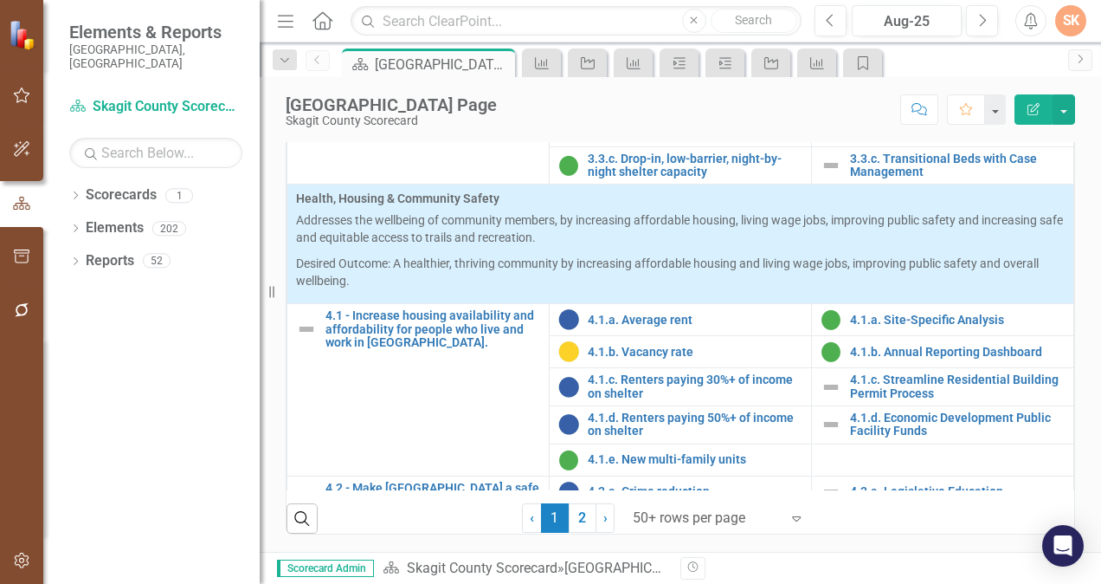
scroll to position [1702, 0]
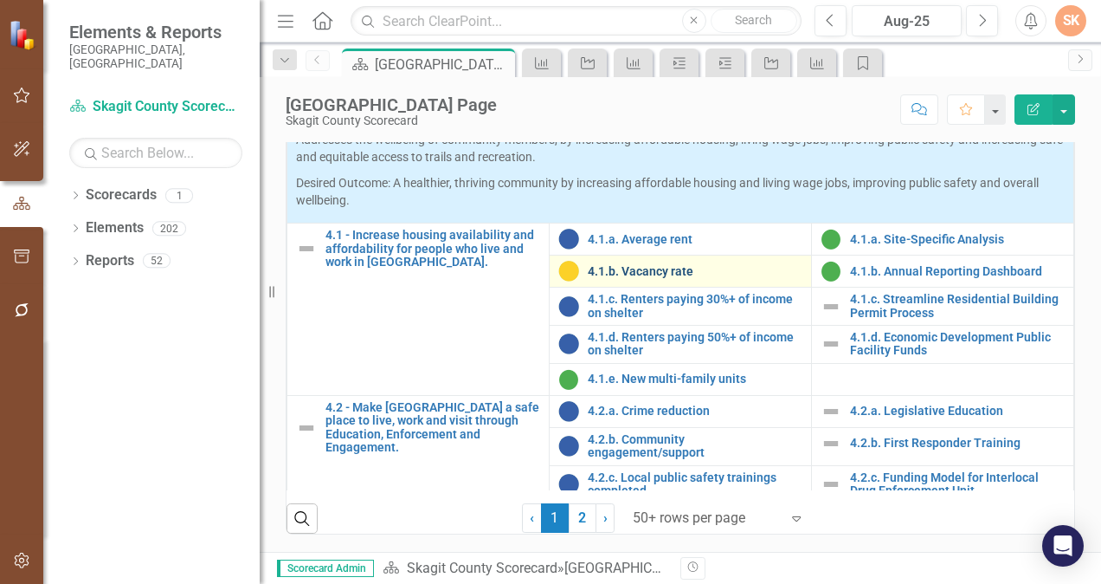
click at [673, 278] on link "4.1.b. Vacancy rate" at bounding box center [695, 271] width 215 height 13
